Goal: Task Accomplishment & Management: Use online tool/utility

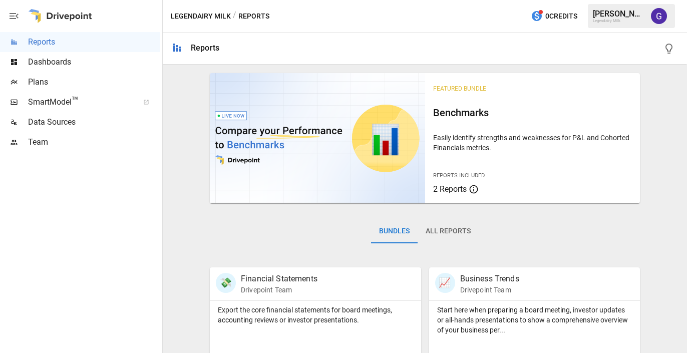
click at [68, 121] on span "Data Sources" at bounding box center [94, 122] width 132 height 12
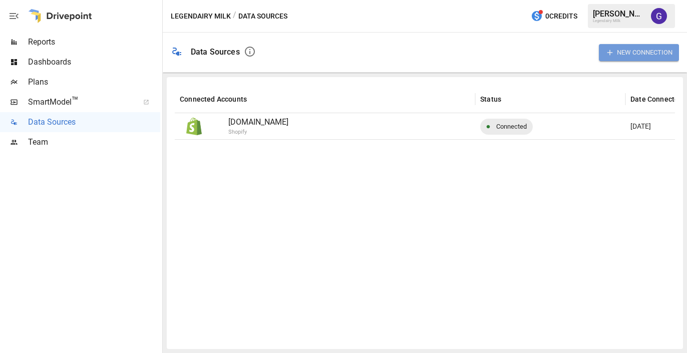
click at [625, 50] on button "New Connection" at bounding box center [639, 52] width 80 height 17
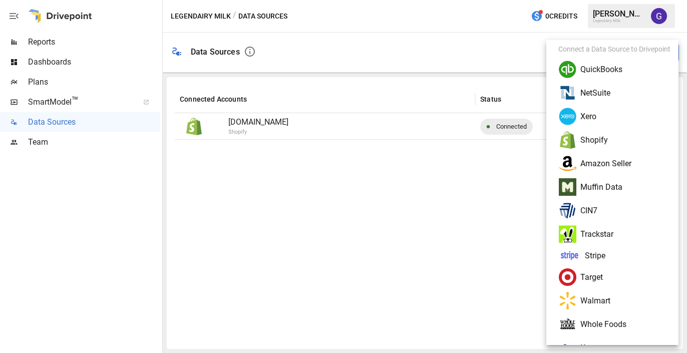
click at [612, 166] on li "Amazon Seller" at bounding box center [617, 164] width 132 height 24
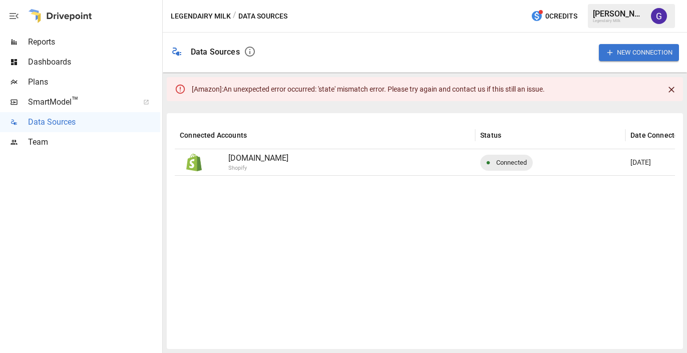
click at [671, 89] on icon "Close" at bounding box center [672, 90] width 6 height 6
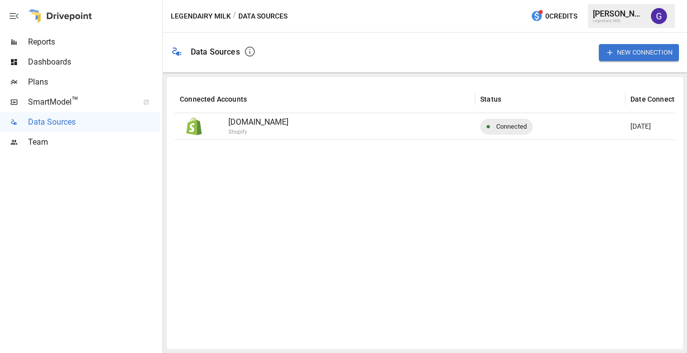
click at [632, 47] on button "New Connection" at bounding box center [639, 52] width 80 height 17
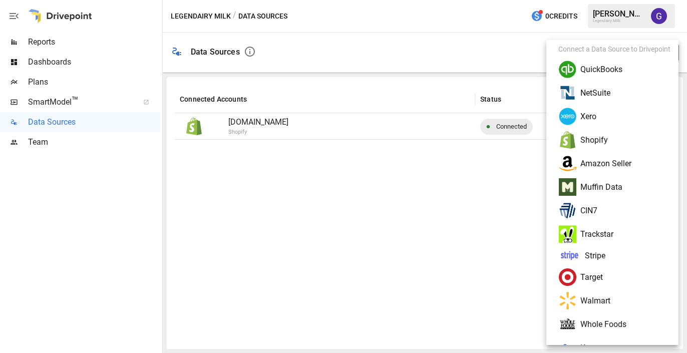
click at [589, 167] on li "Amazon Seller" at bounding box center [617, 164] width 132 height 24
